Goal: Navigation & Orientation: Find specific page/section

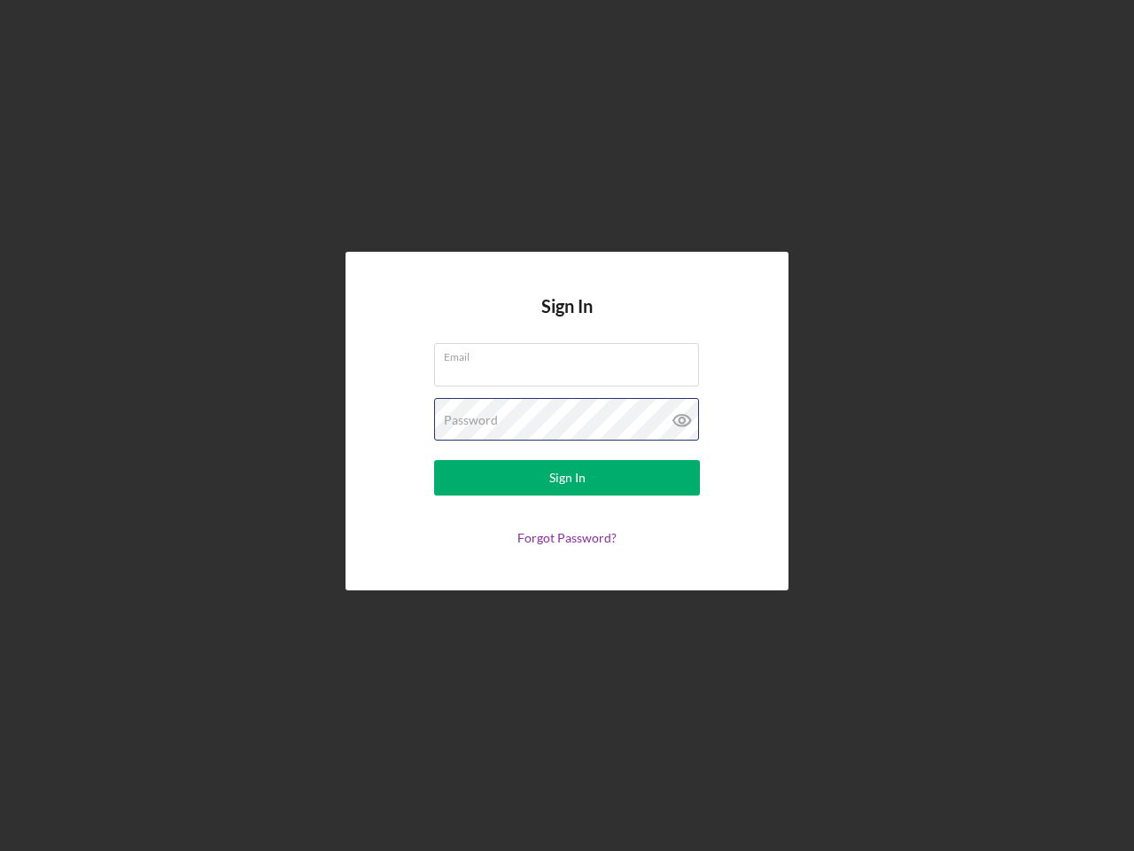
click at [567, 425] on div "Password" at bounding box center [567, 420] width 266 height 44
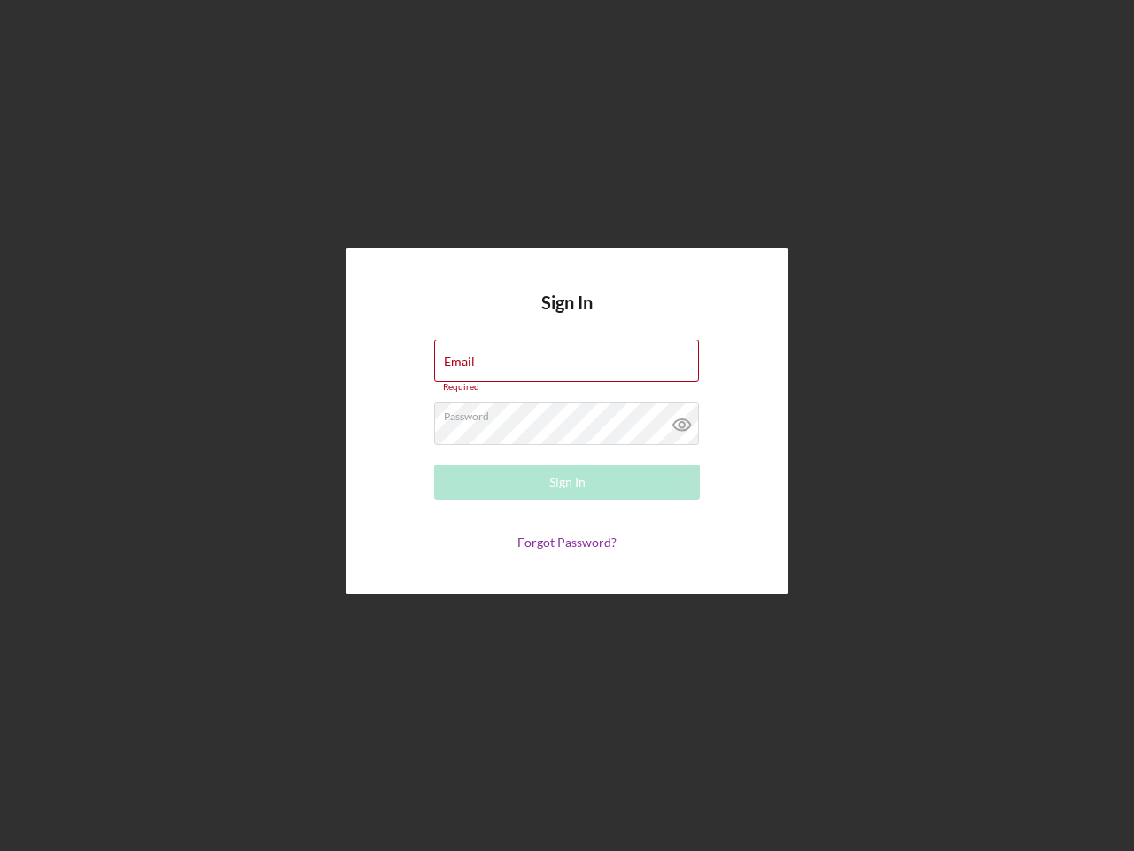
click at [682, 420] on icon at bounding box center [682, 424] width 44 height 44
